Goal: Use online tool/utility: Use online tool/utility

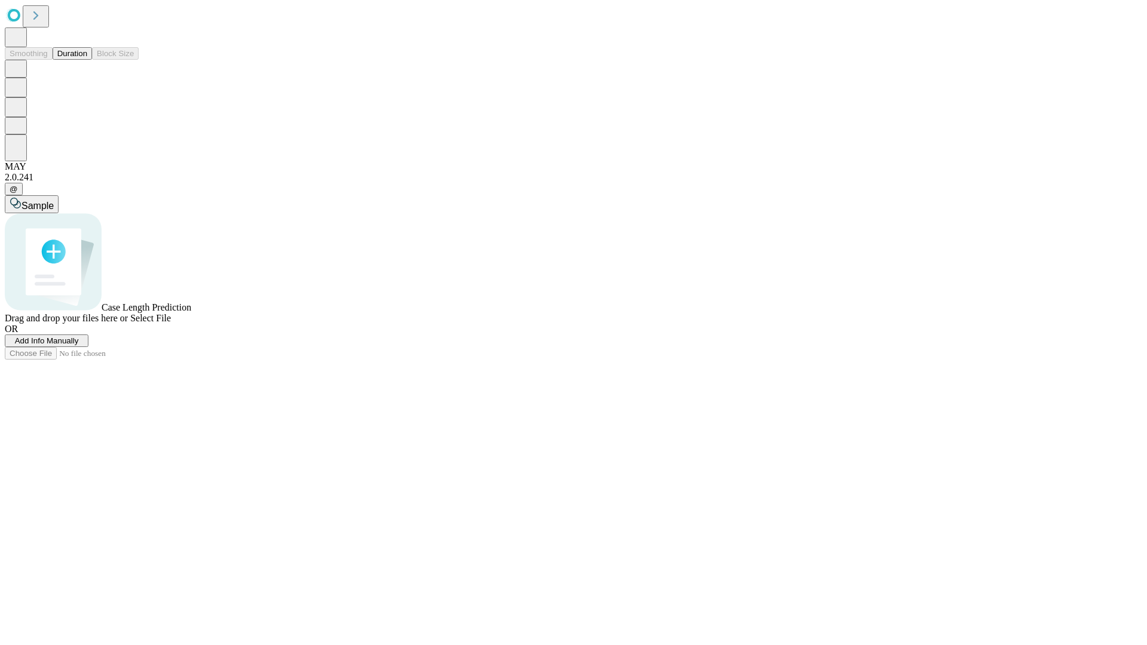
click at [87, 60] on button "Duration" at bounding box center [72, 53] width 39 height 13
click at [171, 323] on span "Select File" at bounding box center [150, 318] width 41 height 10
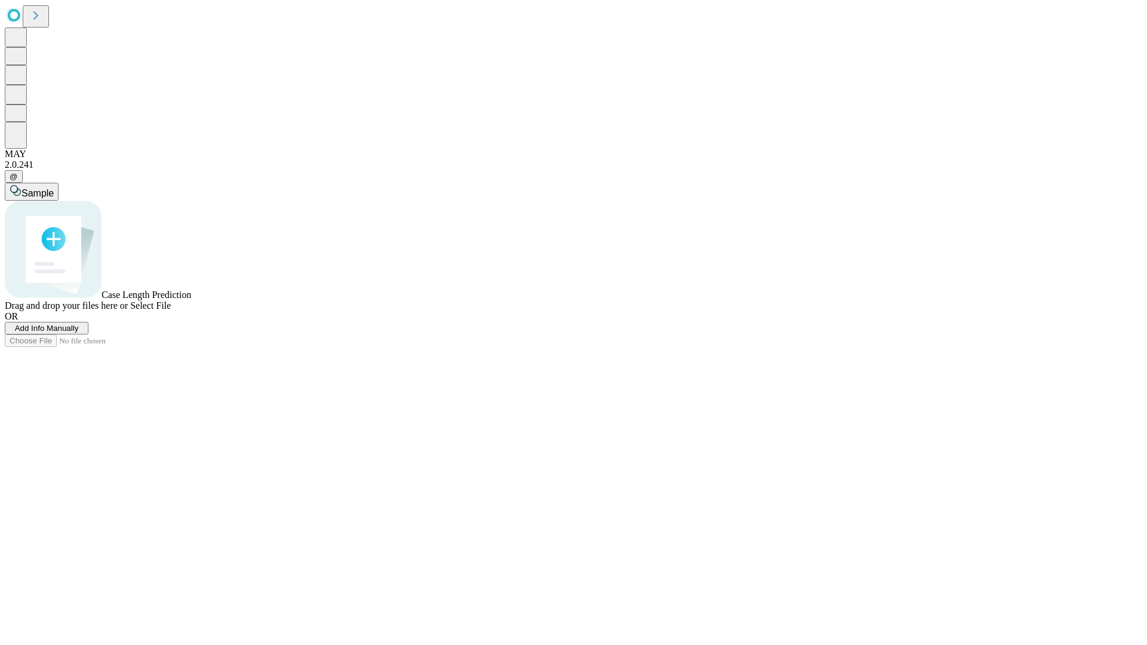
click at [171, 311] on span "Select File" at bounding box center [150, 306] width 41 height 10
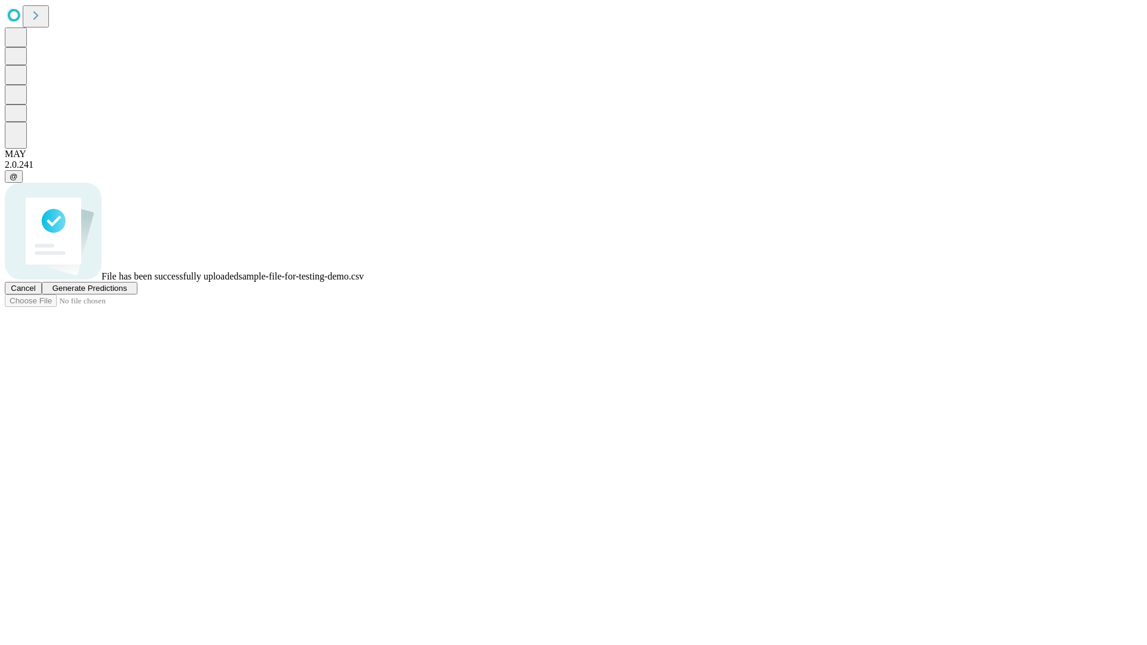
click at [127, 293] on span "Generate Predictions" at bounding box center [89, 288] width 75 height 9
